Goal: Information Seeking & Learning: Learn about a topic

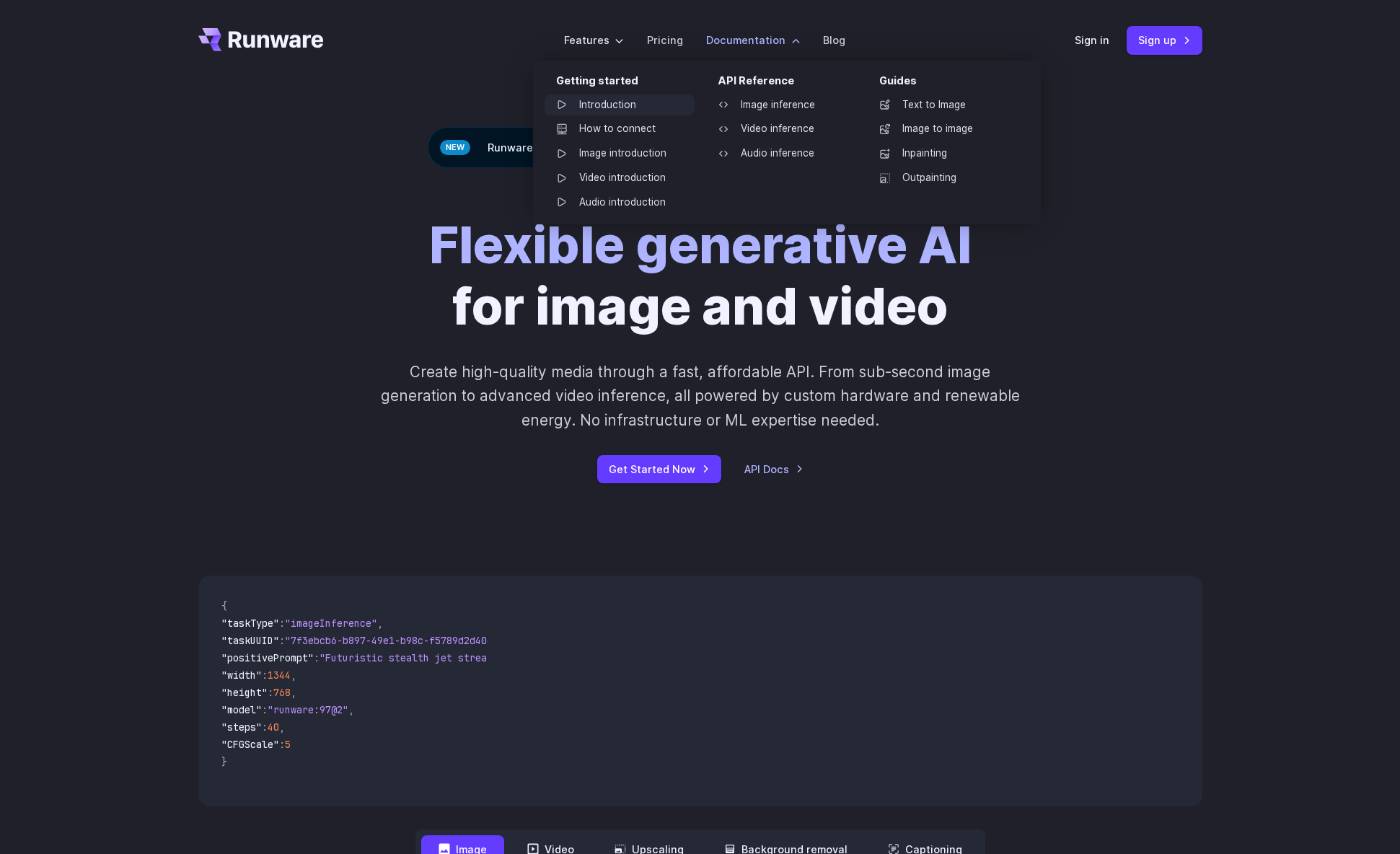
click at [613, 104] on link "Introduction" at bounding box center [620, 105] width 150 height 21
